Goal: Use online tool/utility: Utilize a website feature to perform a specific function

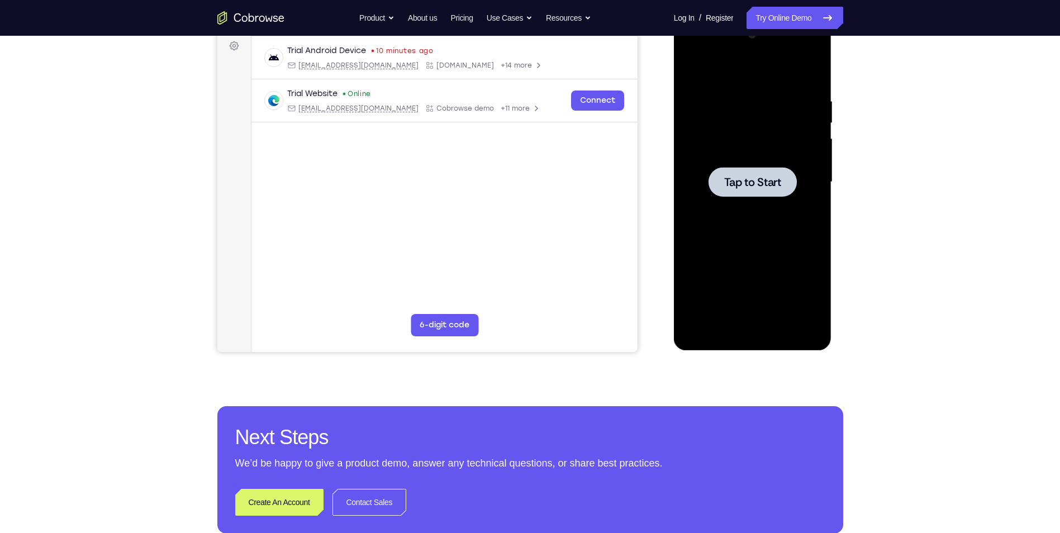
click at [772, 196] on div at bounding box center [753, 182] width 88 height 30
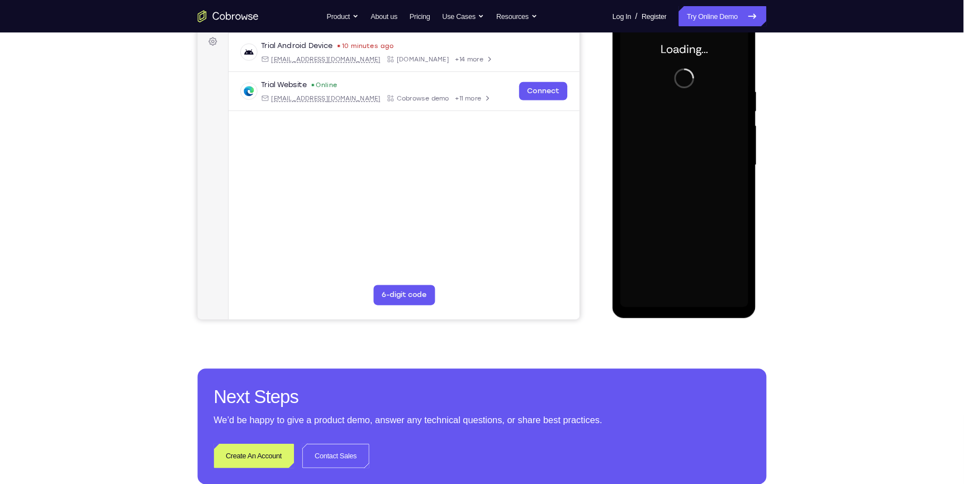
scroll to position [56, 0]
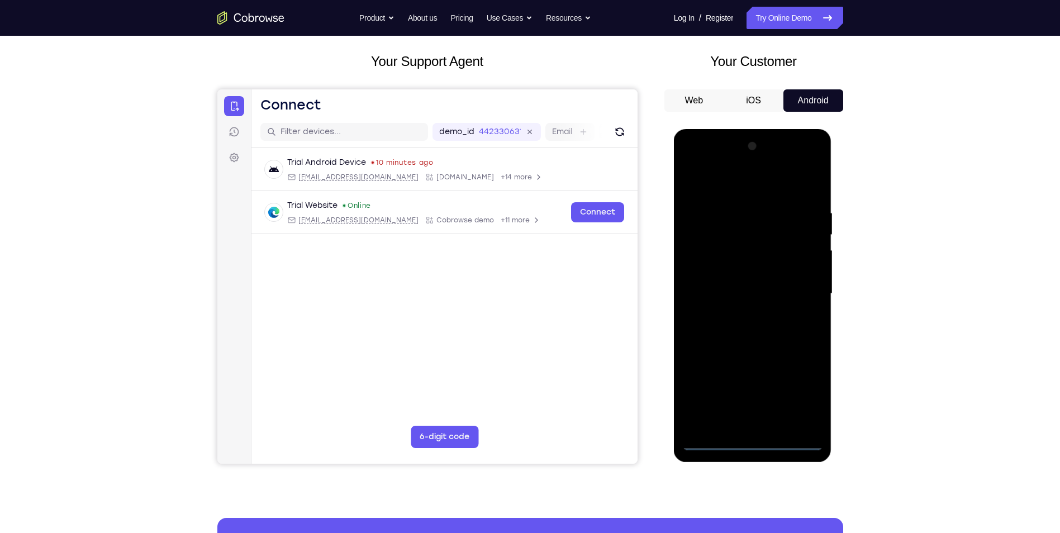
click at [750, 441] on div at bounding box center [752, 293] width 141 height 313
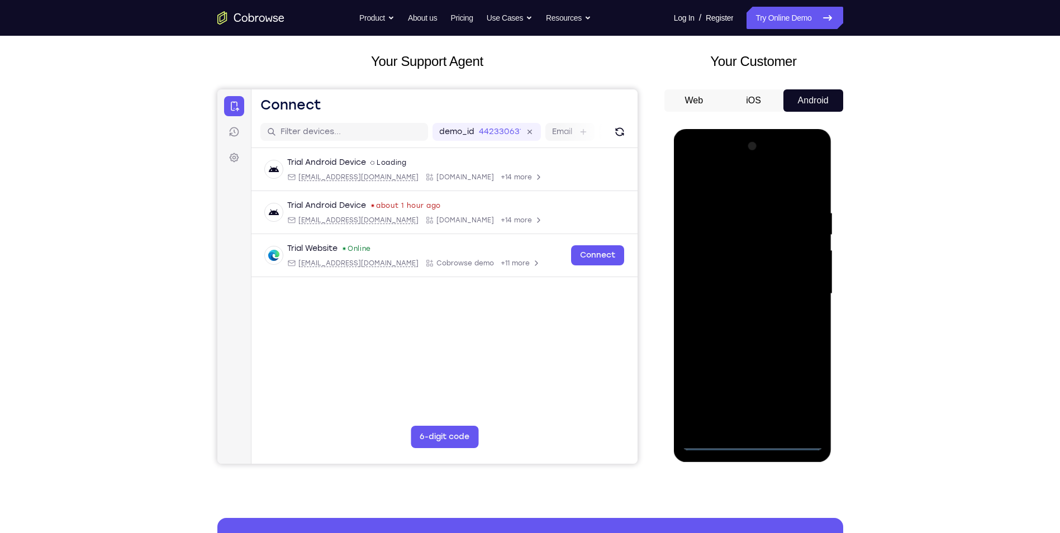
click at [799, 392] on div at bounding box center [752, 293] width 141 height 313
click at [748, 187] on div at bounding box center [752, 293] width 141 height 313
click at [796, 294] on div at bounding box center [752, 293] width 141 height 313
click at [742, 315] on div at bounding box center [752, 293] width 141 height 313
click at [742, 279] on div at bounding box center [752, 293] width 141 height 313
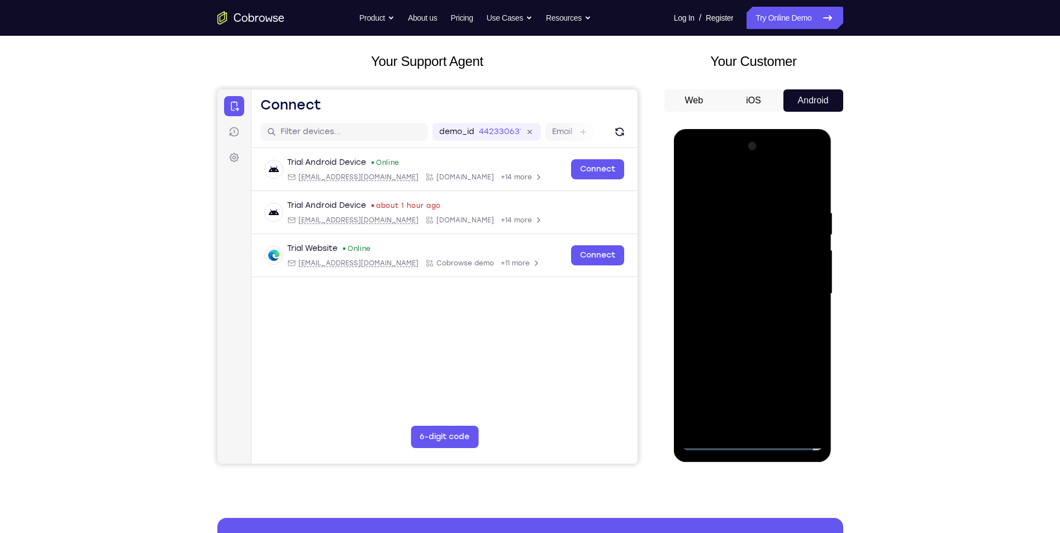
click at [720, 293] on div at bounding box center [752, 293] width 141 height 313
click at [729, 344] on div at bounding box center [752, 293] width 141 height 313
click at [815, 312] on div at bounding box center [752, 293] width 141 height 313
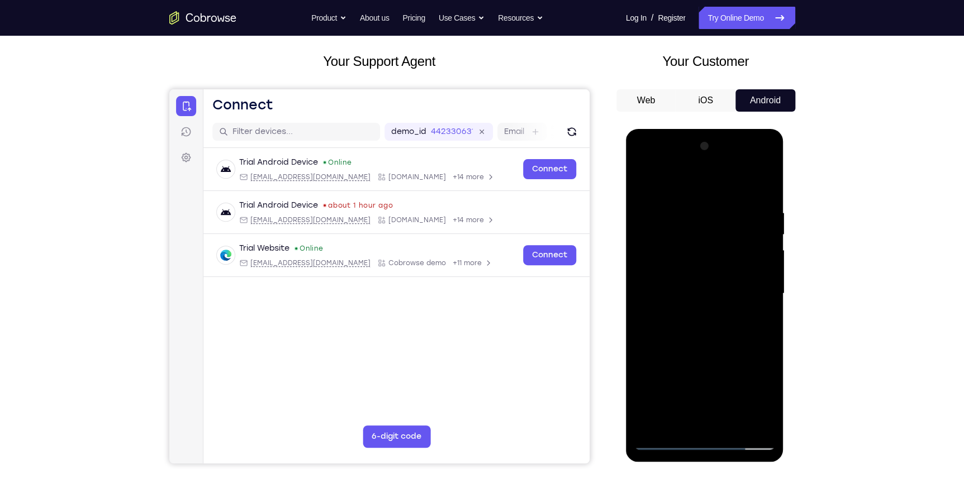
click at [729, 419] on div at bounding box center [704, 293] width 141 height 313
click at [714, 353] on div at bounding box center [704, 293] width 141 height 313
click at [689, 307] on div at bounding box center [704, 293] width 141 height 313
click at [643, 182] on div at bounding box center [704, 293] width 141 height 313
click at [696, 287] on div at bounding box center [704, 293] width 141 height 313
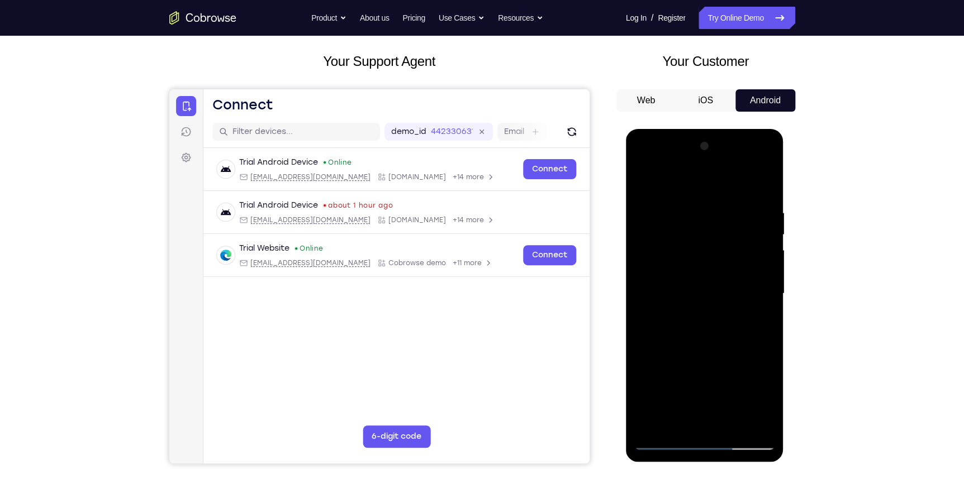
click at [678, 423] on div at bounding box center [704, 293] width 141 height 313
click at [673, 421] on div at bounding box center [704, 293] width 141 height 313
click at [657, 389] on div at bounding box center [704, 293] width 141 height 313
click at [719, 314] on div at bounding box center [704, 293] width 141 height 313
click at [731, 313] on div at bounding box center [704, 293] width 141 height 313
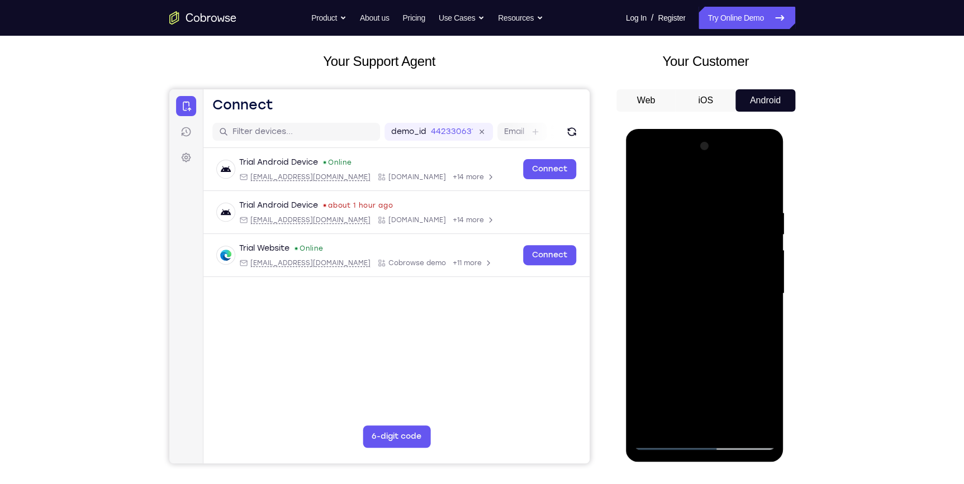
click at [731, 313] on div at bounding box center [704, 293] width 141 height 313
click at [705, 301] on div at bounding box center [704, 293] width 141 height 313
click at [691, 222] on div at bounding box center [704, 293] width 141 height 313
click at [764, 418] on div at bounding box center [704, 293] width 141 height 313
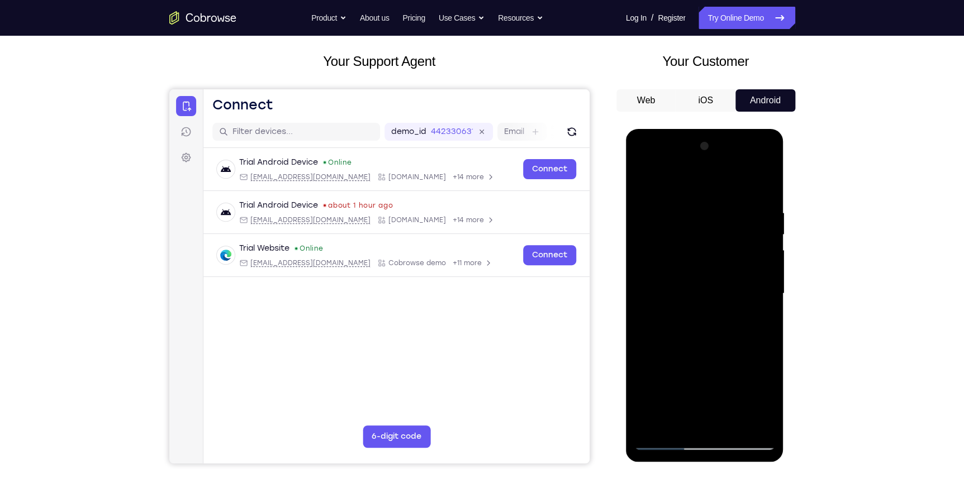
click at [645, 188] on div at bounding box center [704, 293] width 141 height 313
drag, startPoint x: 705, startPoint y: 207, endPoint x: 678, endPoint y: 397, distance: 191.8
click at [678, 397] on div at bounding box center [704, 293] width 141 height 313
click at [721, 294] on div at bounding box center [704, 293] width 141 height 313
drag, startPoint x: 687, startPoint y: 421, endPoint x: 670, endPoint y: 322, distance: 99.8
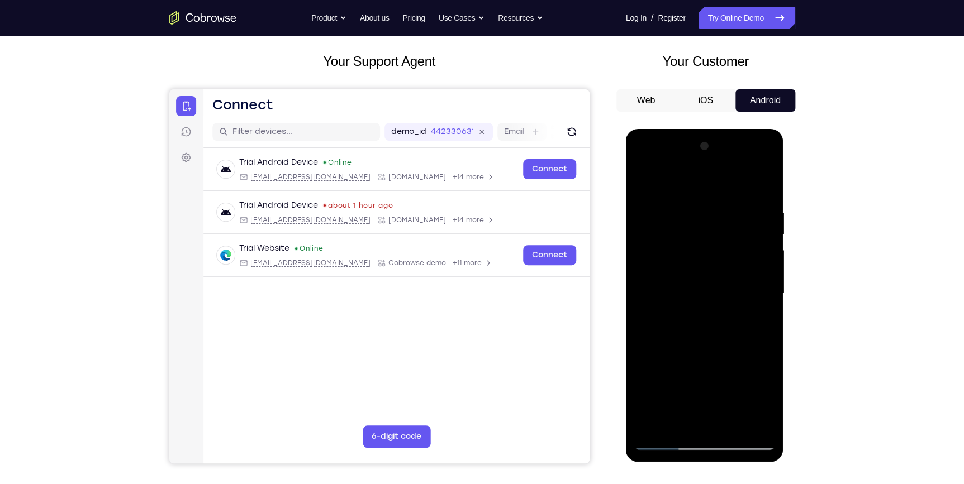
click at [670, 322] on div at bounding box center [704, 293] width 141 height 313
click at [692, 342] on div at bounding box center [704, 293] width 141 height 313
click at [758, 323] on div at bounding box center [704, 293] width 141 height 313
click at [645, 187] on div at bounding box center [704, 293] width 141 height 313
click at [736, 386] on div at bounding box center [704, 293] width 141 height 313
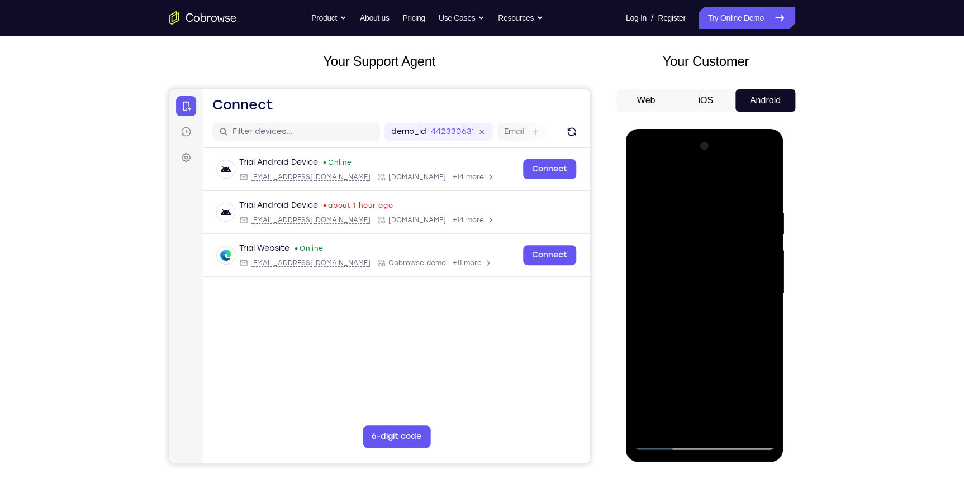
click at [649, 186] on div at bounding box center [704, 293] width 141 height 313
click at [649, 183] on div at bounding box center [704, 293] width 141 height 313
click at [680, 203] on div at bounding box center [704, 293] width 141 height 313
click at [712, 419] on div at bounding box center [704, 293] width 141 height 313
click at [758, 310] on div at bounding box center [704, 293] width 141 height 313
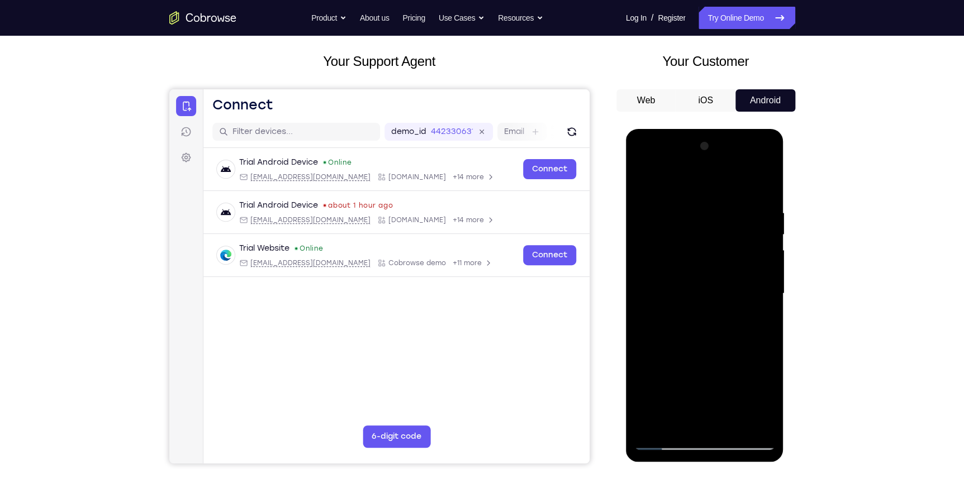
click at [742, 419] on div at bounding box center [704, 293] width 141 height 313
click at [754, 419] on div at bounding box center [704, 293] width 141 height 313
click at [760, 188] on div at bounding box center [704, 293] width 141 height 313
drag, startPoint x: 732, startPoint y: 357, endPoint x: 719, endPoint y: 259, distance: 99.2
click at [719, 267] on div at bounding box center [704, 293] width 141 height 313
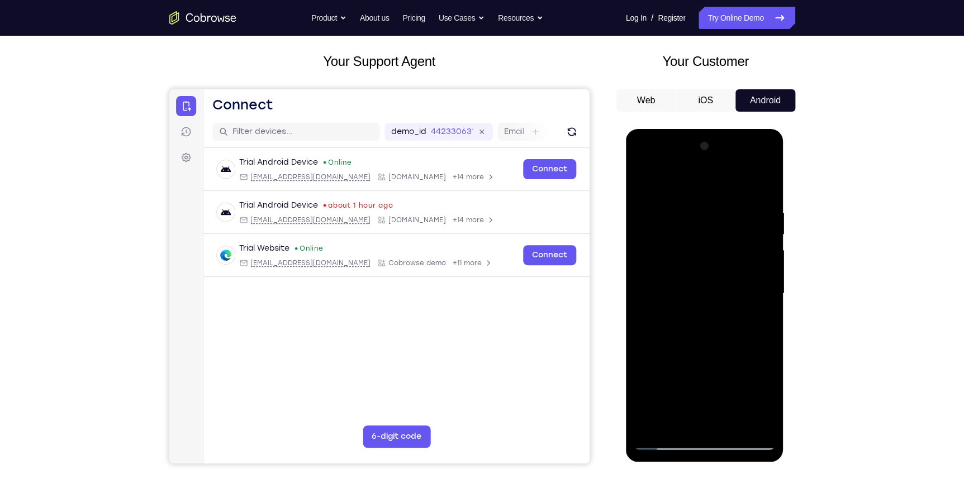
drag, startPoint x: 726, startPoint y: 321, endPoint x: 717, endPoint y: 201, distance: 120.4
click at [717, 201] on div at bounding box center [704, 293] width 141 height 313
click at [730, 421] on div at bounding box center [704, 293] width 141 height 313
drag, startPoint x: 724, startPoint y: 380, endPoint x: 721, endPoint y: 248, distance: 131.9
click at [721, 248] on div at bounding box center [704, 293] width 141 height 313
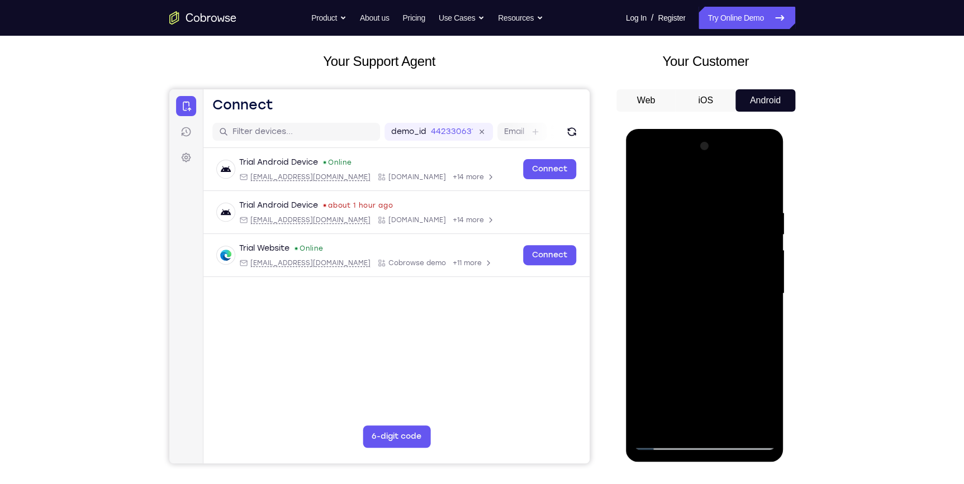
drag, startPoint x: 717, startPoint y: 410, endPoint x: 727, endPoint y: 286, distance: 124.5
click at [728, 288] on div at bounding box center [704, 293] width 141 height 313
drag, startPoint x: 717, startPoint y: 405, endPoint x: 726, endPoint y: 302, distance: 103.8
click at [726, 303] on div at bounding box center [704, 293] width 141 height 313
drag, startPoint x: 721, startPoint y: 395, endPoint x: 727, endPoint y: 313, distance: 81.8
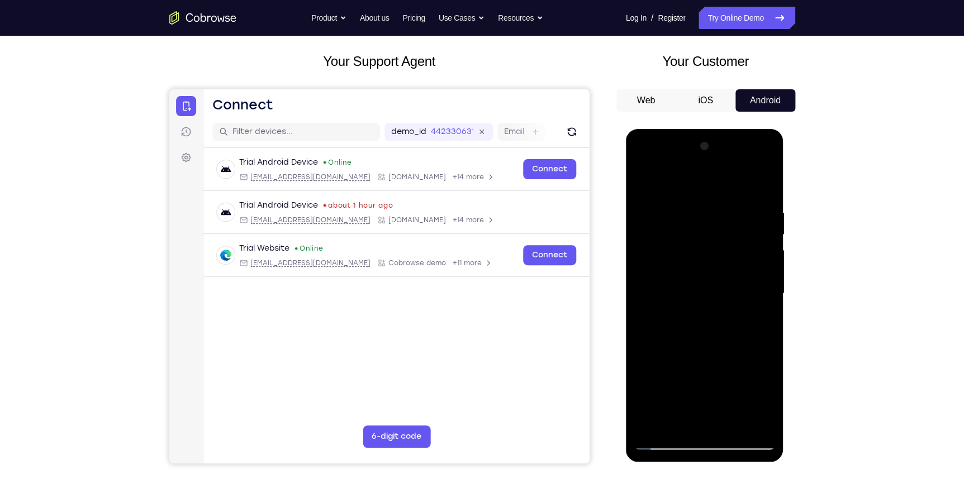
click at [727, 314] on div at bounding box center [704, 293] width 141 height 313
drag, startPoint x: 736, startPoint y: 396, endPoint x: 743, endPoint y: 354, distance: 41.9
click at [743, 354] on div at bounding box center [704, 293] width 141 height 313
drag, startPoint x: 739, startPoint y: 365, endPoint x: 742, endPoint y: 341, distance: 24.8
click at [742, 341] on div at bounding box center [704, 293] width 141 height 313
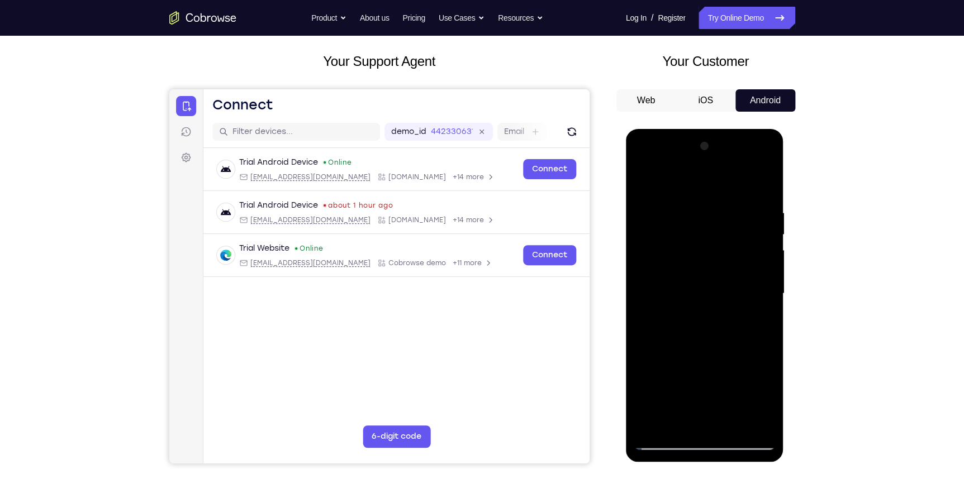
click at [740, 295] on div at bounding box center [704, 293] width 141 height 313
click at [702, 422] on div at bounding box center [704, 293] width 141 height 313
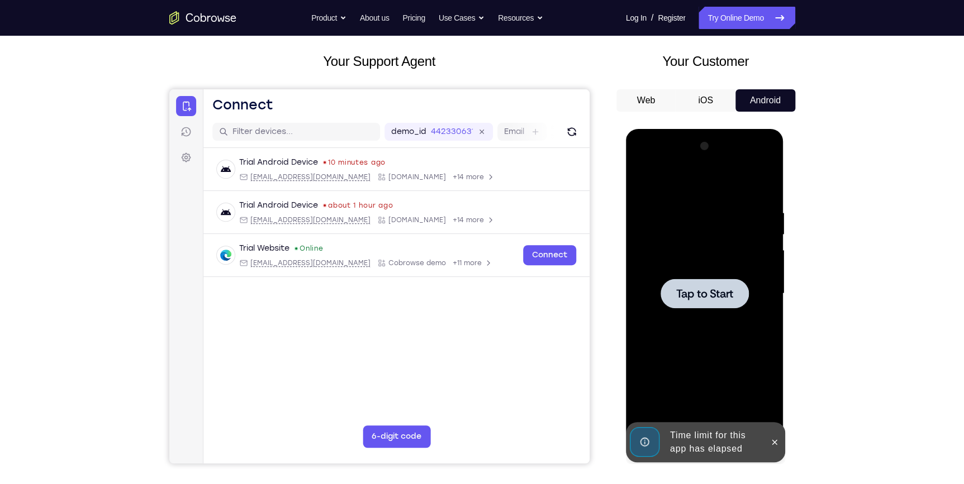
click at [686, 302] on div at bounding box center [704, 294] width 88 height 30
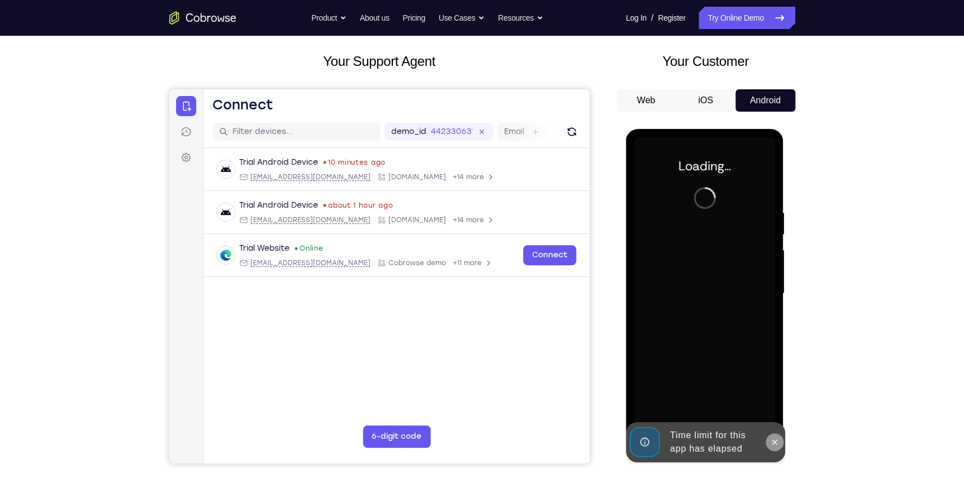
click at [769, 441] on button at bounding box center [775, 443] width 18 height 18
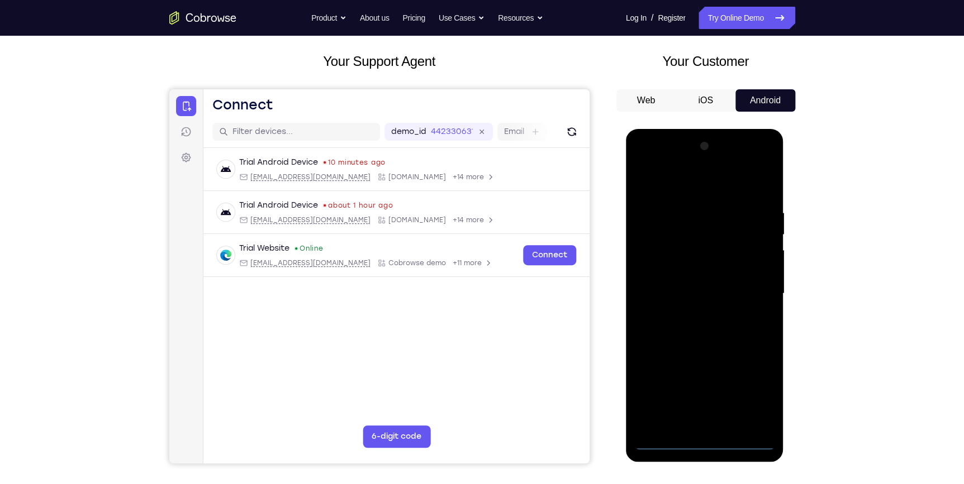
drag, startPoint x: 99, startPoint y: 107, endPoint x: 107, endPoint y: 113, distance: 10.7
click at [99, 107] on div "Your Support Agent Your Customer Web iOS Android Next Steps We’d be happy to gi…" at bounding box center [482, 348] width 964 height 737
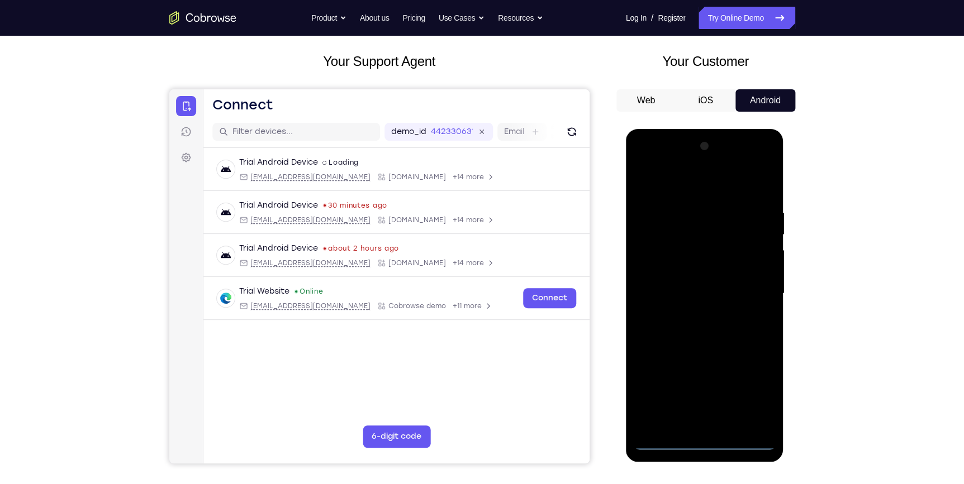
click at [705, 447] on div at bounding box center [704, 293] width 141 height 313
click at [749, 399] on div at bounding box center [704, 293] width 141 height 313
click at [672, 190] on div at bounding box center [704, 293] width 141 height 313
click at [754, 292] on div at bounding box center [704, 293] width 141 height 313
click at [711, 397] on div at bounding box center [704, 293] width 141 height 313
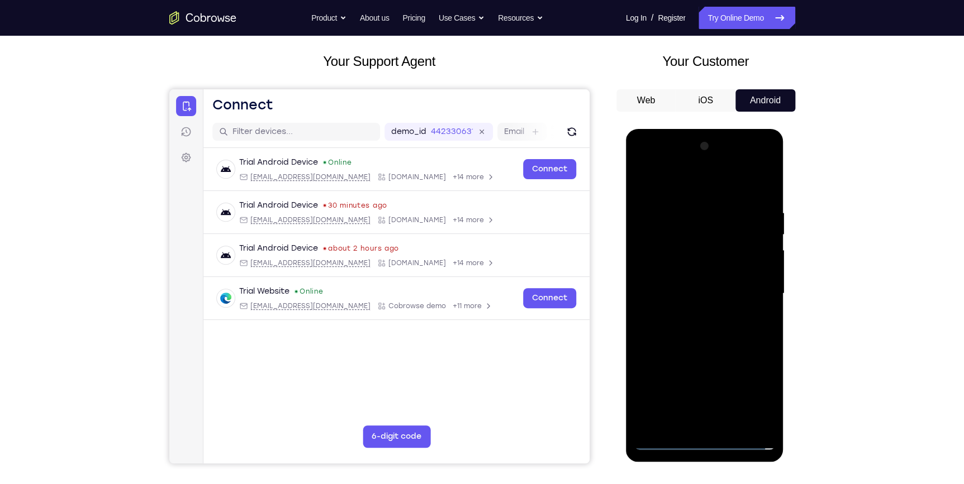
click at [697, 316] on div at bounding box center [704, 293] width 141 height 313
click at [691, 274] on div at bounding box center [704, 293] width 141 height 313
drag, startPoint x: 744, startPoint y: 258, endPoint x: 744, endPoint y: 221, distance: 37.4
click at [744, 221] on div at bounding box center [704, 293] width 141 height 313
click at [696, 268] on div at bounding box center [704, 293] width 141 height 313
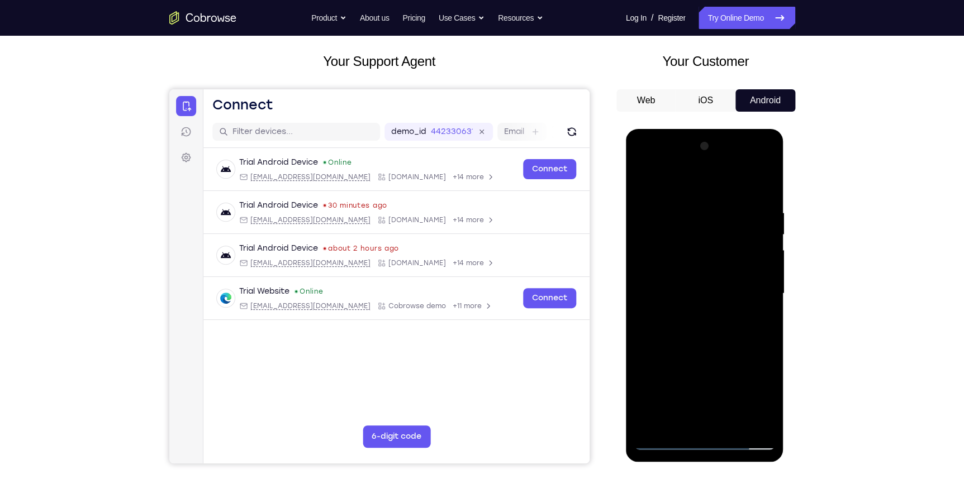
click at [732, 425] on div at bounding box center [704, 293] width 141 height 313
click at [704, 360] on div at bounding box center [704, 293] width 141 height 313
click at [703, 296] on div at bounding box center [704, 293] width 141 height 313
click at [758, 322] on div at bounding box center [704, 293] width 141 height 313
click at [760, 324] on div at bounding box center [704, 293] width 141 height 313
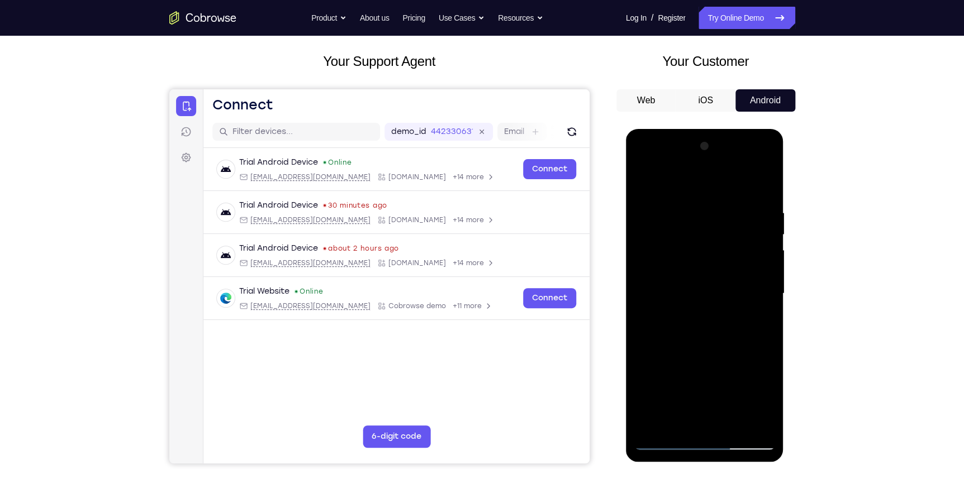
click at [674, 421] on div at bounding box center [704, 293] width 141 height 313
click at [687, 391] on div at bounding box center [704, 293] width 141 height 313
click at [674, 391] on div at bounding box center [704, 293] width 141 height 313
click at [757, 313] on div at bounding box center [704, 293] width 141 height 313
click at [644, 184] on div at bounding box center [704, 293] width 141 height 313
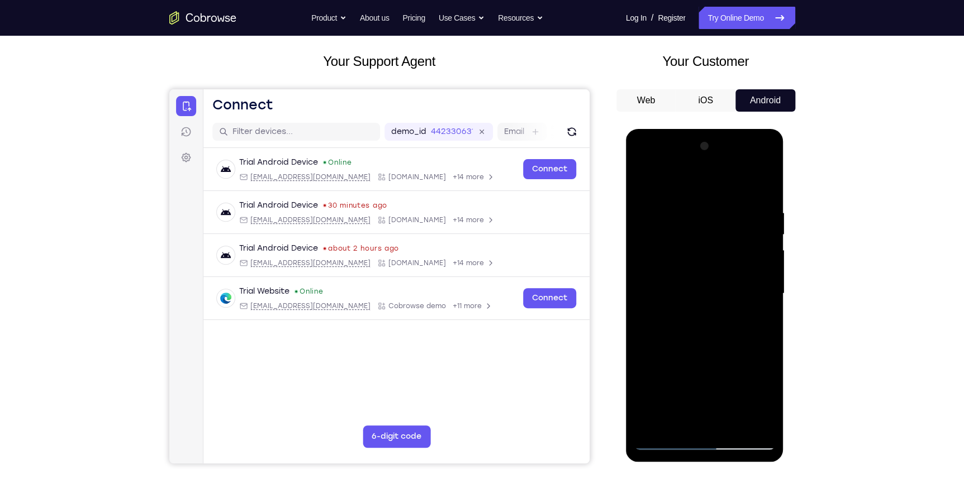
click at [661, 438] on div at bounding box center [704, 293] width 141 height 313
drag, startPoint x: 679, startPoint y: 408, endPoint x: 693, endPoint y: 327, distance: 81.6
click at [693, 327] on div at bounding box center [704, 293] width 141 height 313
drag, startPoint x: 675, startPoint y: 372, endPoint x: 685, endPoint y: 326, distance: 46.2
click at [685, 326] on div at bounding box center [704, 293] width 141 height 313
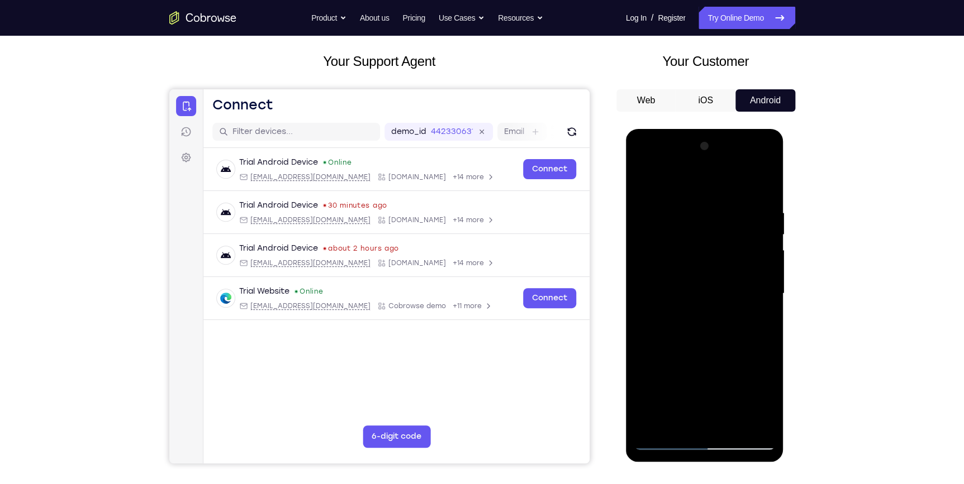
click at [685, 397] on div at bounding box center [704, 293] width 141 height 313
click at [645, 180] on div at bounding box center [704, 293] width 141 height 313
click at [640, 183] on div at bounding box center [704, 293] width 141 height 313
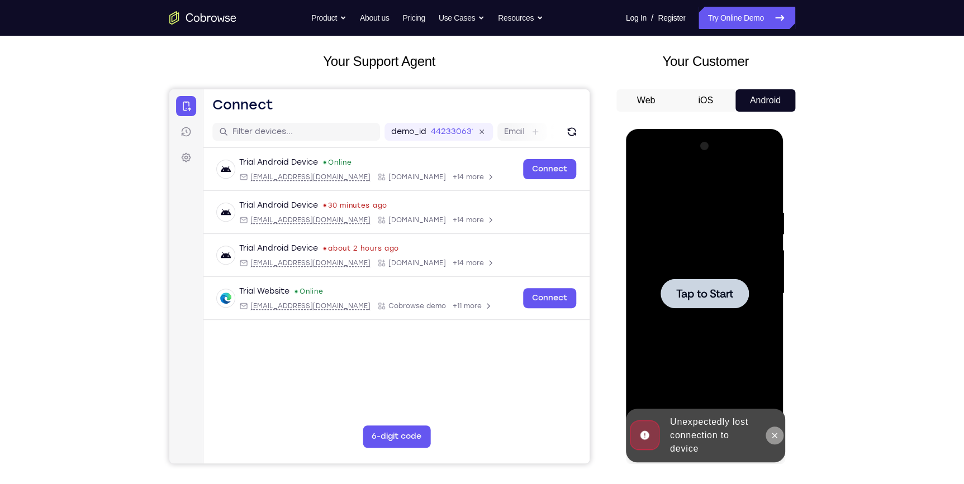
click at [774, 443] on button at bounding box center [775, 436] width 18 height 18
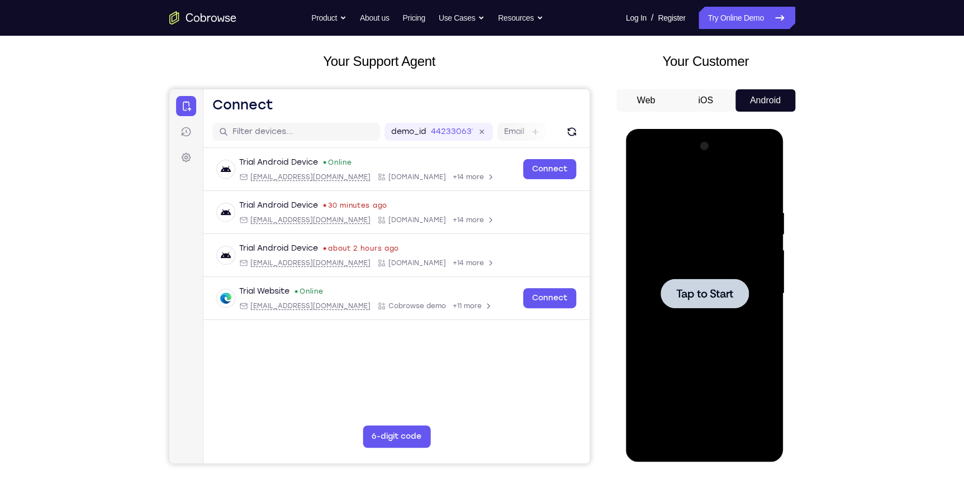
click at [717, 329] on div at bounding box center [704, 293] width 141 height 313
click at [703, 443] on div at bounding box center [704, 293] width 141 height 313
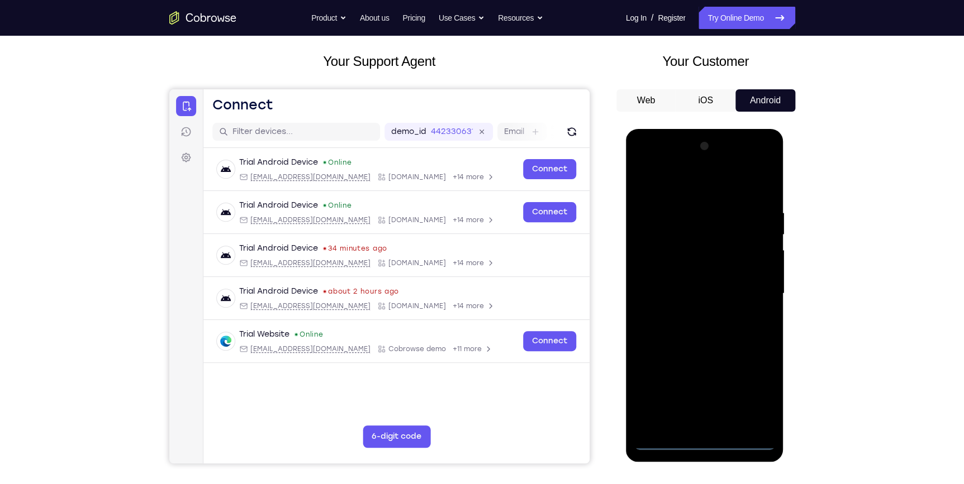
click at [750, 385] on div at bounding box center [704, 293] width 141 height 313
click at [678, 198] on div at bounding box center [704, 293] width 141 height 313
click at [681, 188] on div at bounding box center [704, 293] width 141 height 313
click at [749, 294] on div at bounding box center [704, 293] width 141 height 313
click at [696, 315] on div at bounding box center [704, 293] width 141 height 313
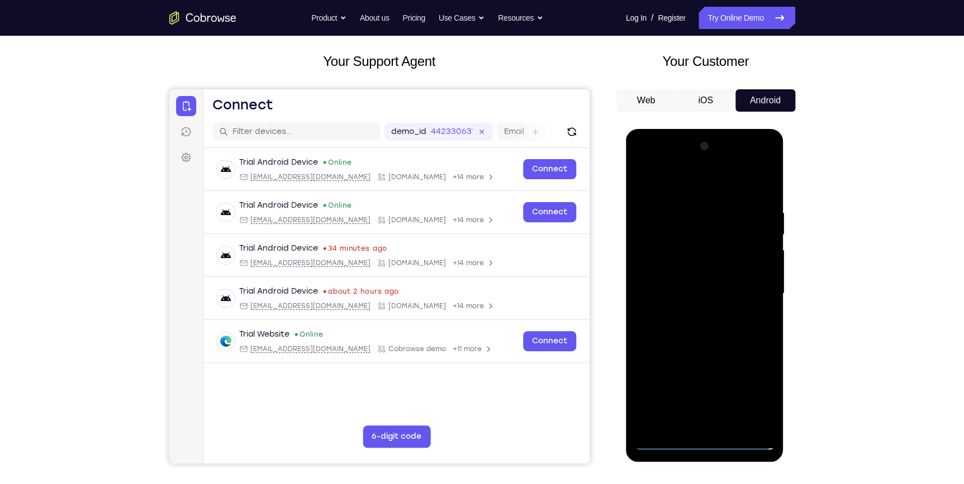
click at [702, 282] on div at bounding box center [704, 293] width 141 height 313
click at [754, 274] on div at bounding box center [704, 293] width 141 height 313
click at [757, 274] on div at bounding box center [704, 293] width 141 height 313
click at [721, 291] on div at bounding box center [704, 293] width 141 height 313
click at [694, 346] on div at bounding box center [704, 293] width 141 height 313
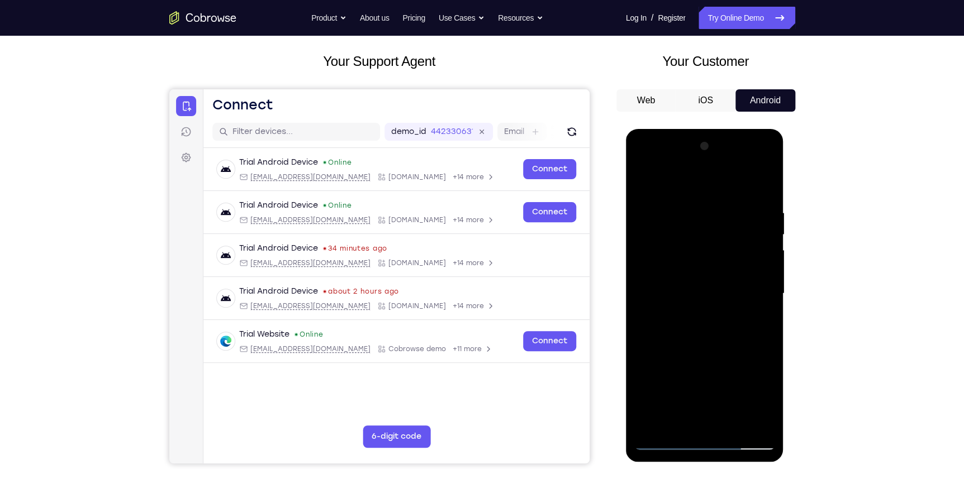
click at [736, 425] on div at bounding box center [704, 293] width 141 height 313
click at [734, 425] on div at bounding box center [704, 293] width 141 height 313
drag, startPoint x: 717, startPoint y: 369, endPoint x: 721, endPoint y: 248, distance: 120.8
click at [721, 248] on div at bounding box center [704, 293] width 141 height 313
drag, startPoint x: 706, startPoint y: 341, endPoint x: 758, endPoint y: 208, distance: 142.1
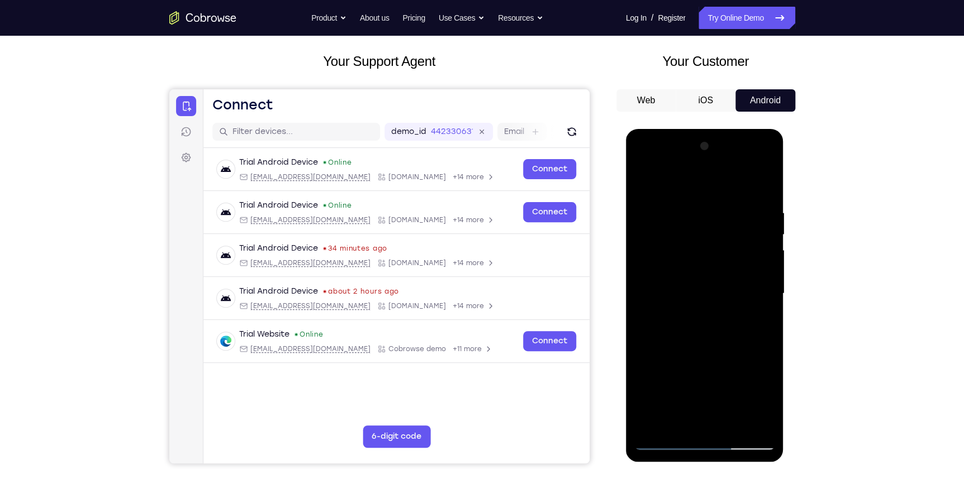
click at [758, 211] on div at bounding box center [704, 293] width 141 height 313
drag, startPoint x: 703, startPoint y: 211, endPoint x: 707, endPoint y: 384, distance: 173.8
click at [707, 384] on div at bounding box center [704, 293] width 141 height 313
click at [709, 203] on div at bounding box center [704, 293] width 141 height 313
click at [728, 164] on div at bounding box center [704, 293] width 141 height 313
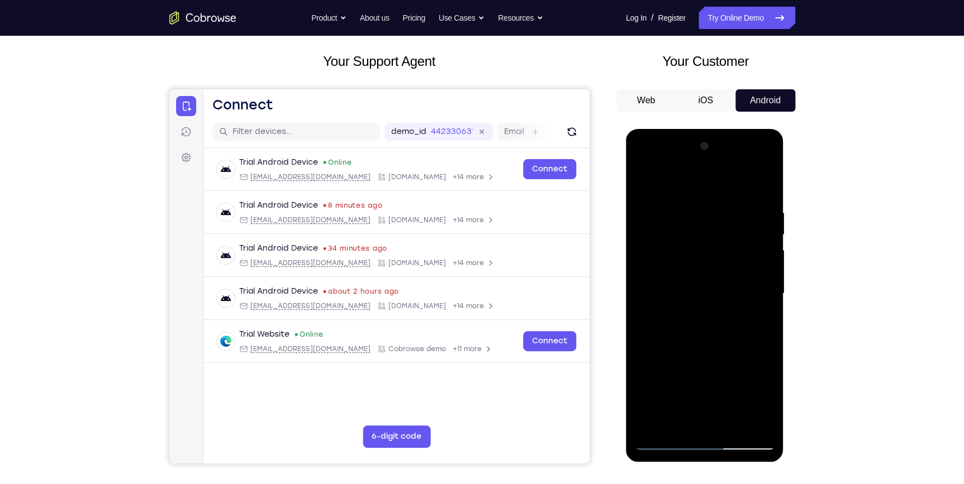
click at [719, 349] on div at bounding box center [704, 293] width 141 height 313
click at [698, 353] on div at bounding box center [704, 293] width 141 height 313
click at [761, 163] on div at bounding box center [704, 293] width 141 height 313
click at [649, 208] on div at bounding box center [704, 293] width 141 height 313
click at [769, 311] on div at bounding box center [704, 293] width 141 height 313
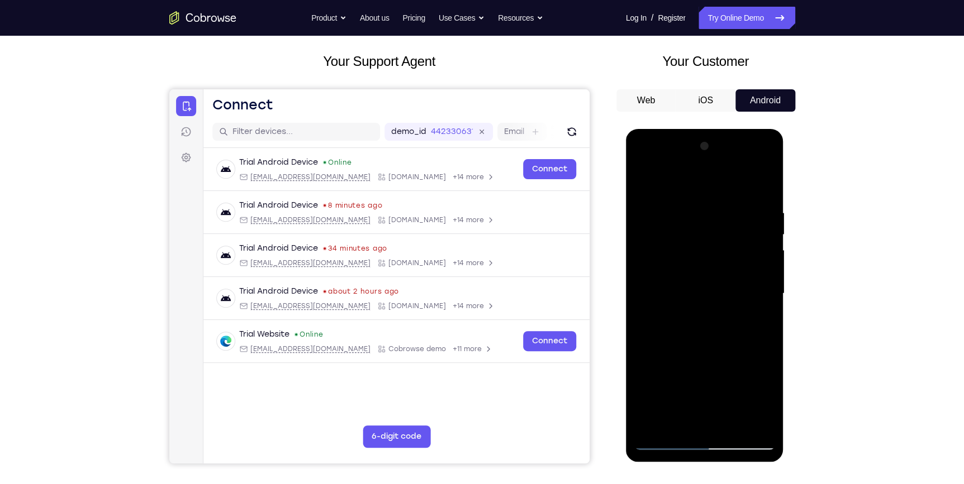
click at [769, 311] on div at bounding box center [704, 293] width 141 height 313
click at [738, 422] on div at bounding box center [704, 293] width 141 height 313
click at [731, 424] on div at bounding box center [704, 293] width 141 height 313
click at [697, 351] on div at bounding box center [704, 293] width 141 height 313
click at [701, 341] on div at bounding box center [704, 293] width 141 height 313
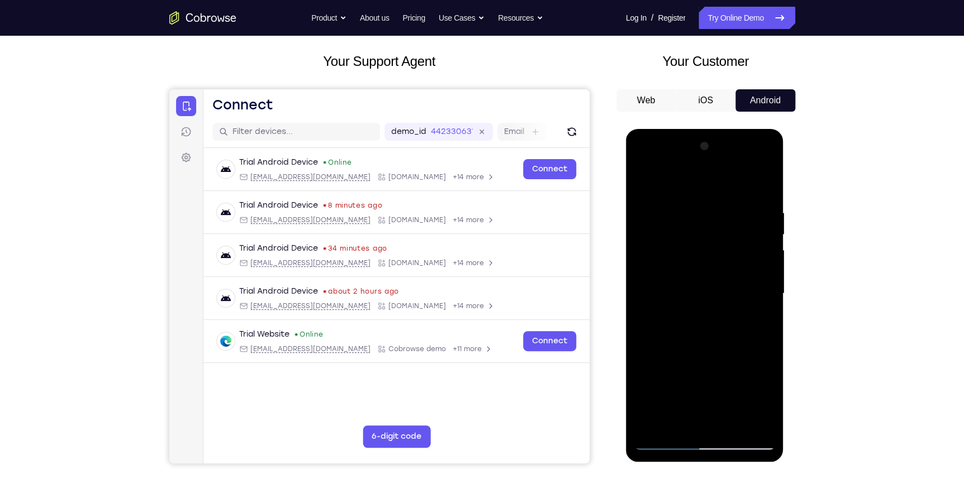
drag, startPoint x: 701, startPoint y: 271, endPoint x: 701, endPoint y: 431, distance: 160.4
click at [701, 431] on div at bounding box center [704, 293] width 141 height 313
click at [674, 224] on div at bounding box center [704, 293] width 141 height 313
click at [683, 224] on div at bounding box center [704, 293] width 141 height 313
click at [666, 237] on div at bounding box center [704, 293] width 141 height 313
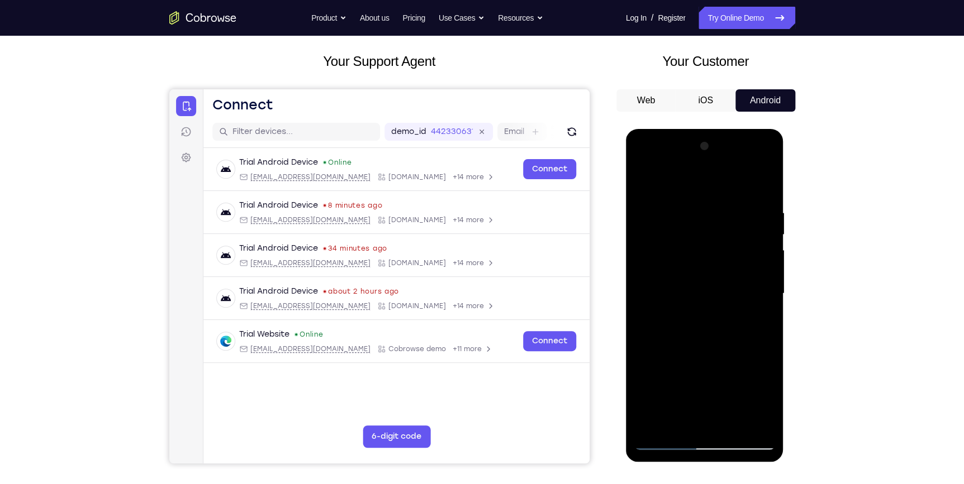
click at [660, 270] on div at bounding box center [704, 293] width 141 height 313
click at [685, 270] on div at bounding box center [704, 293] width 141 height 313
click at [761, 322] on div at bounding box center [704, 293] width 141 height 313
click at [646, 185] on div at bounding box center [704, 293] width 141 height 313
drag, startPoint x: 698, startPoint y: 389, endPoint x: 726, endPoint y: 190, distance: 200.9
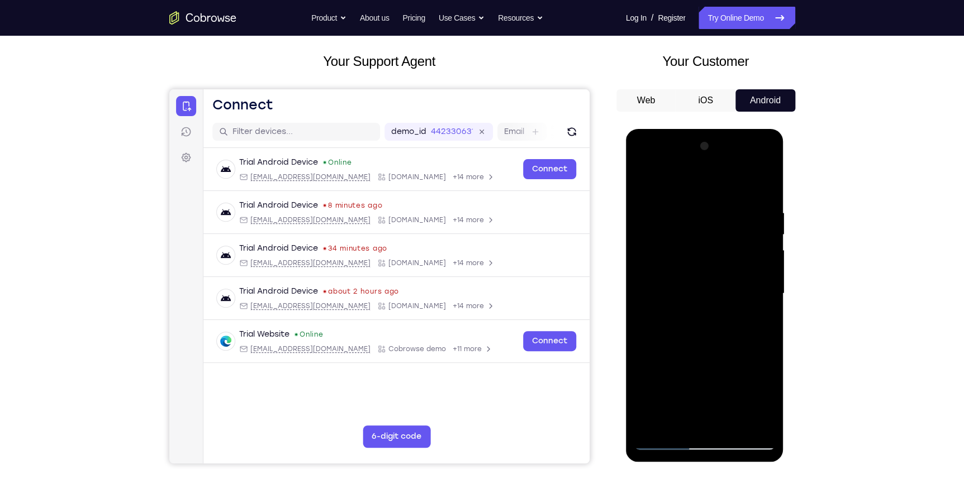
click at [726, 191] on div at bounding box center [704, 293] width 141 height 313
drag, startPoint x: 714, startPoint y: 366, endPoint x: 744, endPoint y: 201, distance: 168.1
click at [744, 202] on div at bounding box center [704, 293] width 141 height 313
drag, startPoint x: 706, startPoint y: 407, endPoint x: 757, endPoint y: 241, distance: 173.4
click at [757, 241] on div at bounding box center [704, 293] width 141 height 313
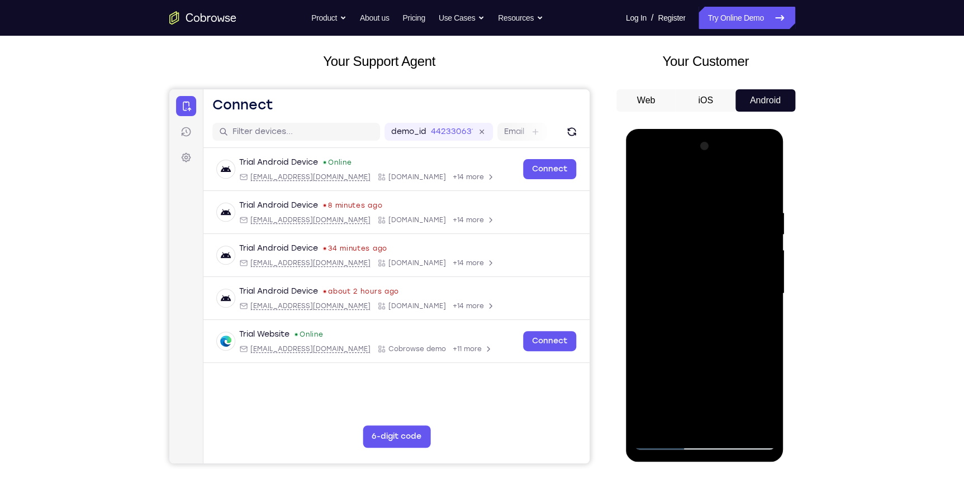
drag, startPoint x: 721, startPoint y: 409, endPoint x: 743, endPoint y: 283, distance: 127.6
click at [743, 283] on div at bounding box center [704, 293] width 141 height 313
drag, startPoint x: 714, startPoint y: 402, endPoint x: 725, endPoint y: 346, distance: 56.9
click at [725, 346] on div at bounding box center [704, 293] width 141 height 313
click at [712, 373] on div at bounding box center [704, 293] width 141 height 313
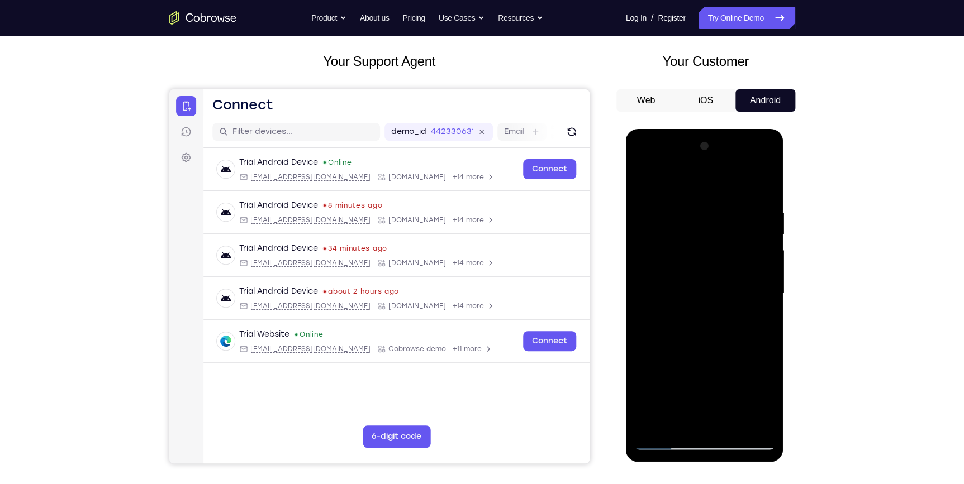
click at [687, 423] on div at bounding box center [704, 293] width 141 height 313
click at [754, 322] on div at bounding box center [704, 293] width 141 height 313
click at [644, 181] on div at bounding box center [704, 293] width 141 height 313
drag, startPoint x: 688, startPoint y: 379, endPoint x: 695, endPoint y: 340, distance: 39.6
click at [695, 340] on div at bounding box center [704, 293] width 141 height 313
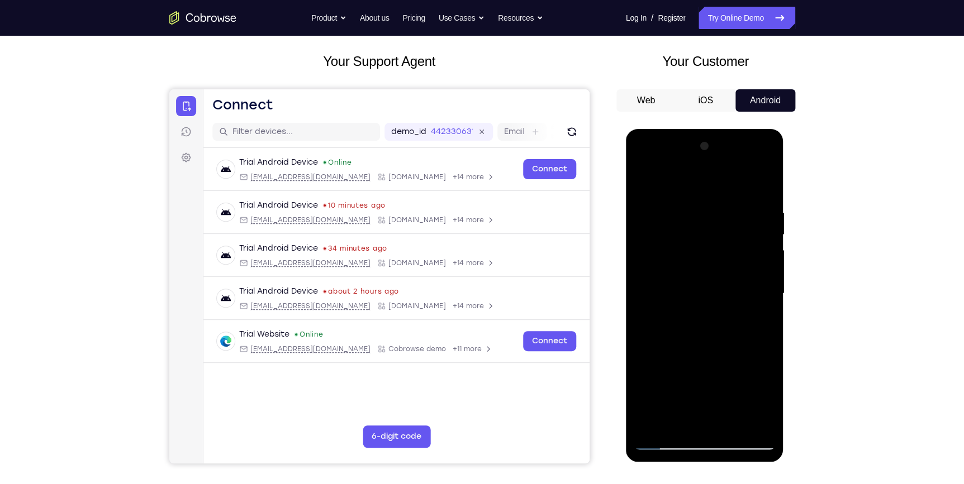
click at [693, 386] on div at bounding box center [704, 293] width 141 height 313
click at [687, 419] on div at bounding box center [704, 293] width 141 height 313
click at [757, 321] on div at bounding box center [704, 293] width 141 height 313
click at [644, 183] on div at bounding box center [704, 293] width 141 height 313
drag, startPoint x: 712, startPoint y: 365, endPoint x: 725, endPoint y: 242, distance: 123.5
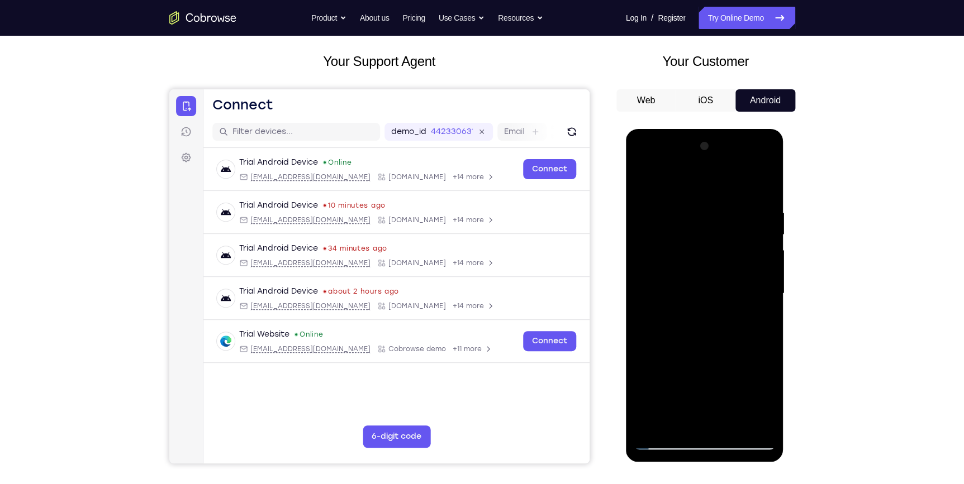
click at [725, 242] on div at bounding box center [704, 293] width 141 height 313
drag, startPoint x: 719, startPoint y: 368, endPoint x: 743, endPoint y: 265, distance: 105.5
click at [743, 267] on div at bounding box center [704, 293] width 141 height 313
drag, startPoint x: 692, startPoint y: 373, endPoint x: 711, endPoint y: 295, distance: 80.4
click at [711, 295] on div at bounding box center [704, 293] width 141 height 313
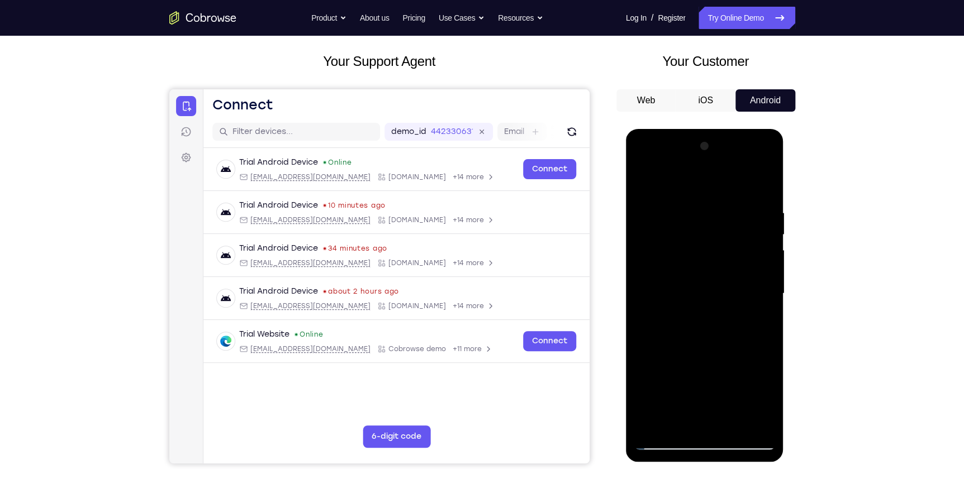
click at [700, 356] on div at bounding box center [704, 293] width 141 height 313
click at [645, 360] on div at bounding box center [704, 293] width 141 height 313
